Goal: Task Accomplishment & Management: Use online tool/utility

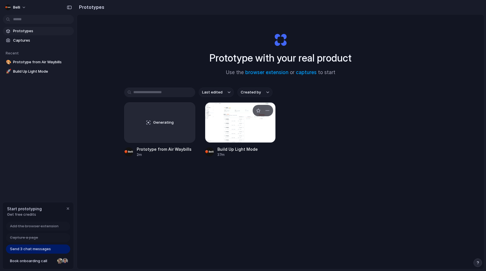
click at [222, 133] on div at bounding box center [240, 122] width 71 height 40
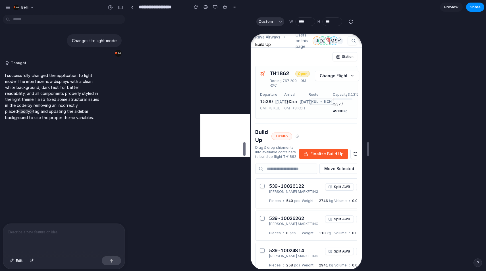
type input "****"
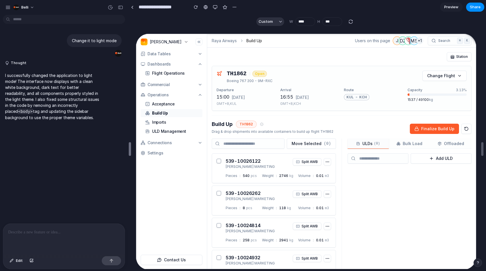
drag, startPoint x: 244, startPoint y: 146, endPoint x: 109, endPoint y: 144, distance: 135.1
click at [3, 9] on div "belli" at bounding box center [64, 7] width 128 height 14
click at [5, 9] on button "button" at bounding box center [8, 7] width 9 height 9
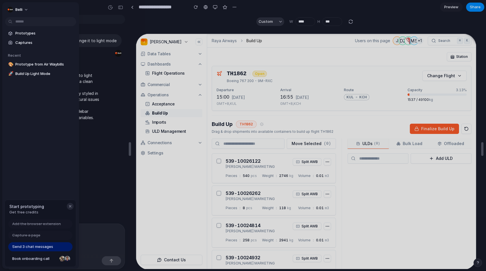
click at [69, 205] on div "button" at bounding box center [70, 206] width 5 height 5
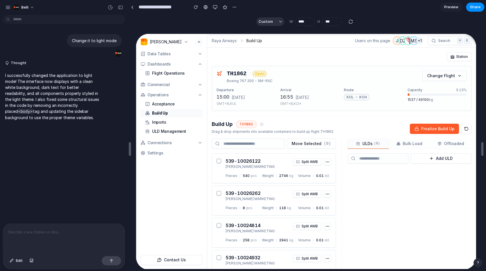
click at [84, 239] on div at bounding box center [64, 238] width 122 height 30
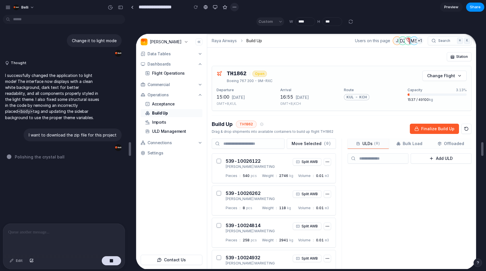
click at [235, 3] on button "button" at bounding box center [234, 7] width 9 height 9
click at [231, 8] on div "Duplicate Delete" at bounding box center [243, 135] width 486 height 271
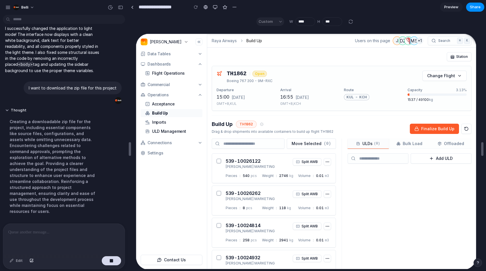
scroll to position [48, 0]
click at [8, 108] on button "Thought" at bounding box center [52, 109] width 95 height 5
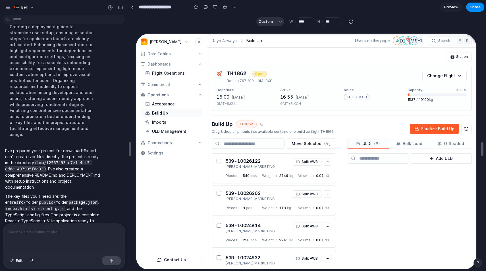
scroll to position [147, 0]
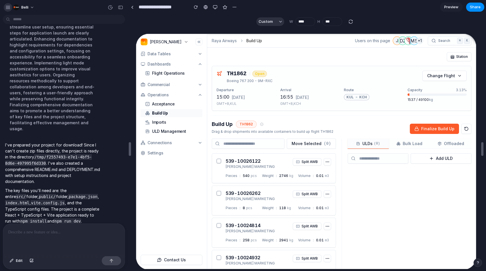
click at [4, 7] on button "button" at bounding box center [8, 7] width 9 height 9
click at [8, 5] on div "button" at bounding box center [7, 7] width 5 height 5
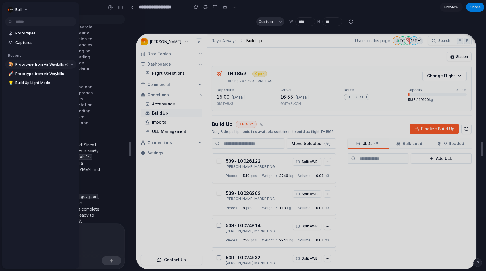
click at [22, 64] on span "Prototype from Air Waybills v2" at bounding box center [44, 64] width 59 height 6
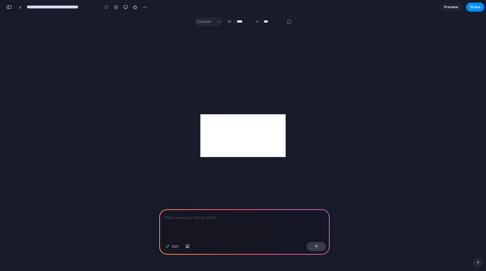
scroll to position [72, 0]
type input "**********"
